Goal: Find contact information: Find contact information

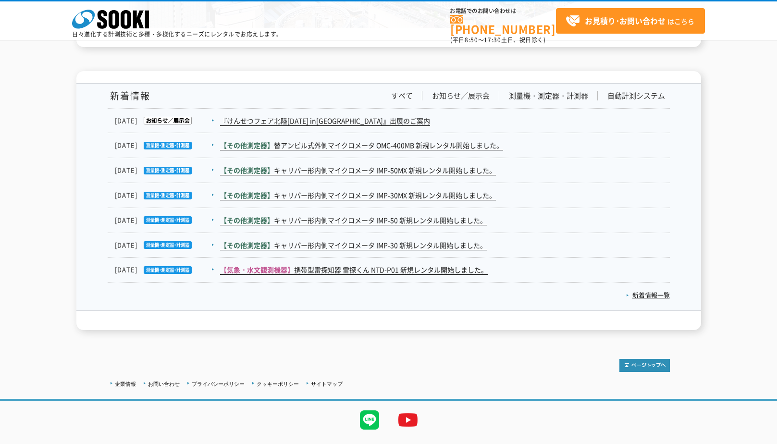
scroll to position [1572, 0]
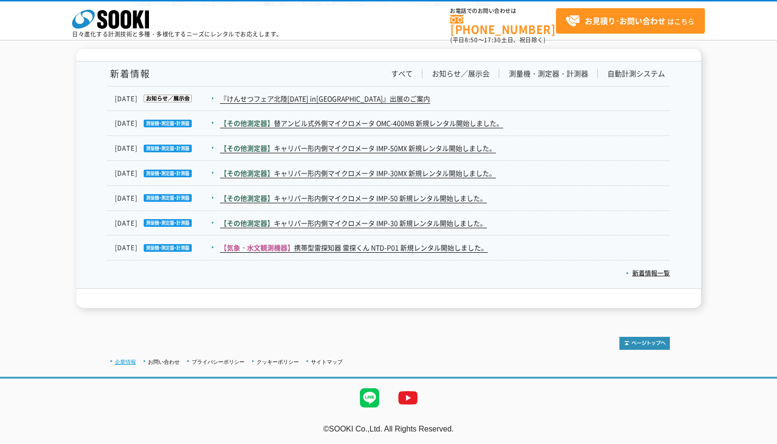
click at [132, 359] on link "企業情報" at bounding box center [125, 362] width 21 height 6
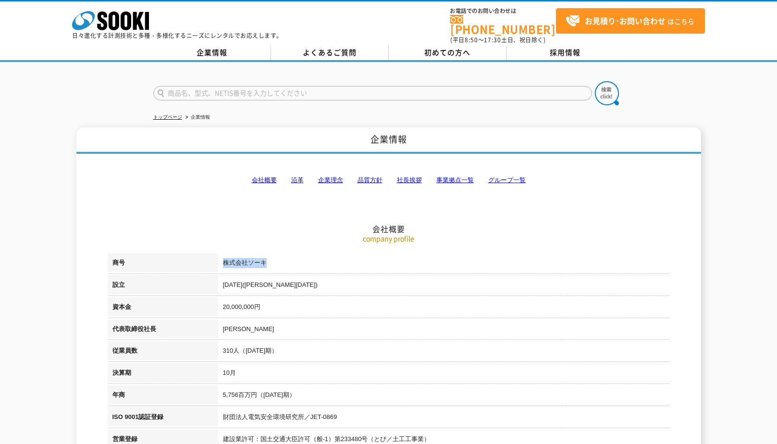
drag, startPoint x: 224, startPoint y: 256, endPoint x: 275, endPoint y: 256, distance: 51.0
click at [275, 256] on td "株式会社ソーキ" at bounding box center [444, 264] width 452 height 22
copy td "株式会社ソーキ"
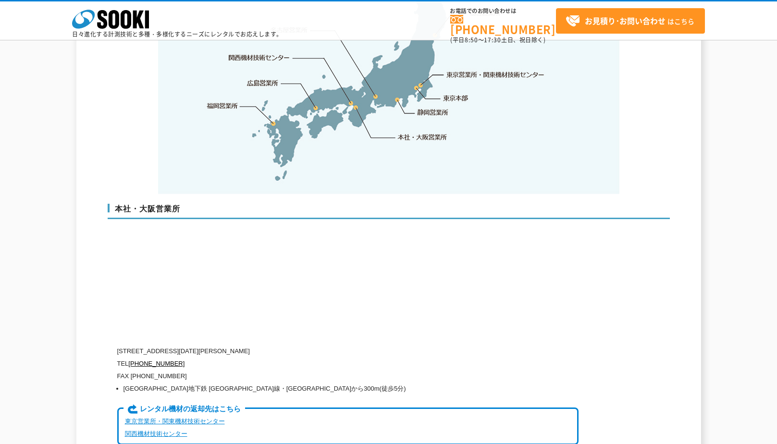
scroll to position [2164, 0]
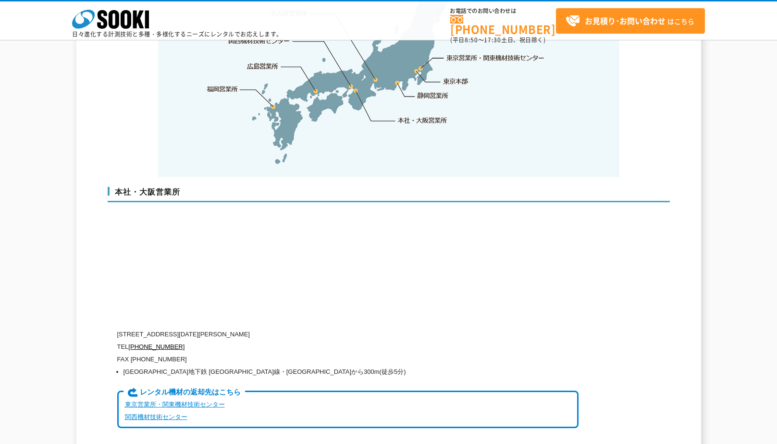
drag, startPoint x: 176, startPoint y: 313, endPoint x: 309, endPoint y: 310, distance: 133.2
click at [309, 328] on p "[STREET_ADDRESS][DATE][PERSON_NAME]" at bounding box center [348, 334] width 462 height 13
copy p "[STREET_ADDRESS][DATE][PERSON_NAME]"
